Goal: Navigation & Orientation: Find specific page/section

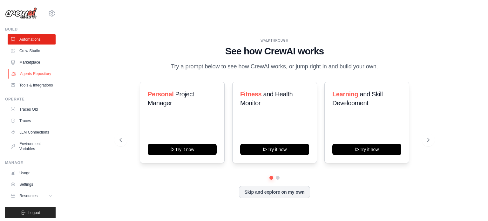
click at [36, 76] on link "Agents Repository" at bounding box center [32, 74] width 48 height 10
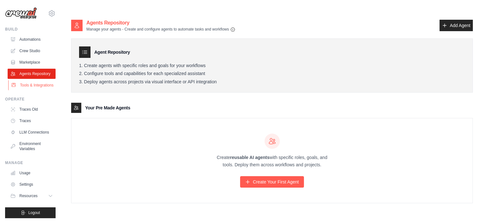
click at [38, 89] on link "Tools & Integrations" at bounding box center [32, 85] width 48 height 10
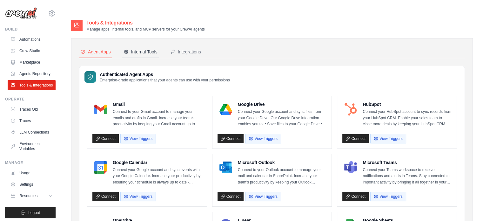
click at [144, 49] on div "Internal Tools" at bounding box center [141, 52] width 34 height 6
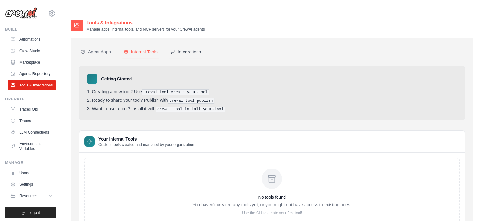
click at [190, 49] on div "Integrations" at bounding box center [185, 52] width 31 height 6
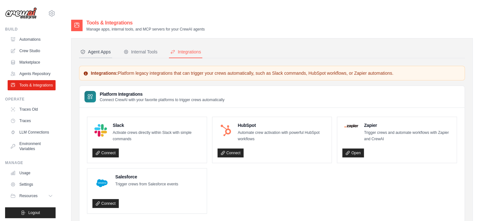
click at [94, 49] on div "Agent Apps" at bounding box center [95, 52] width 30 height 6
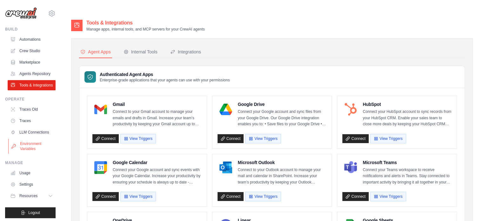
scroll to position [17, 0]
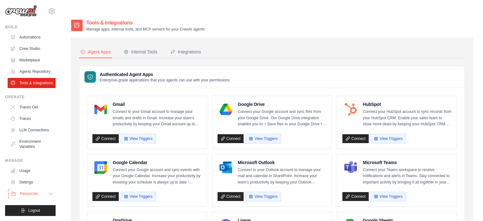
click at [29, 191] on span "Resources" at bounding box center [29, 193] width 18 height 5
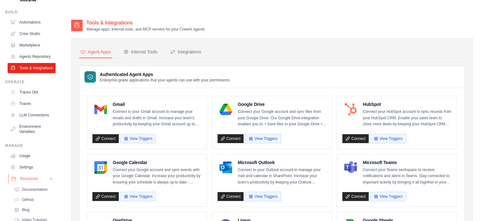
scroll to position [63, 0]
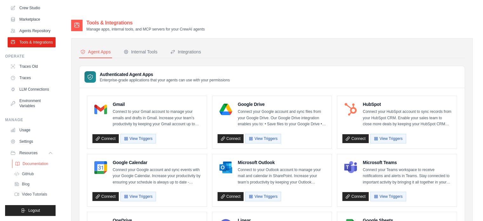
click at [38, 162] on link "Documentation" at bounding box center [34, 163] width 44 height 9
